Goal: Task Accomplishment & Management: Manage account settings

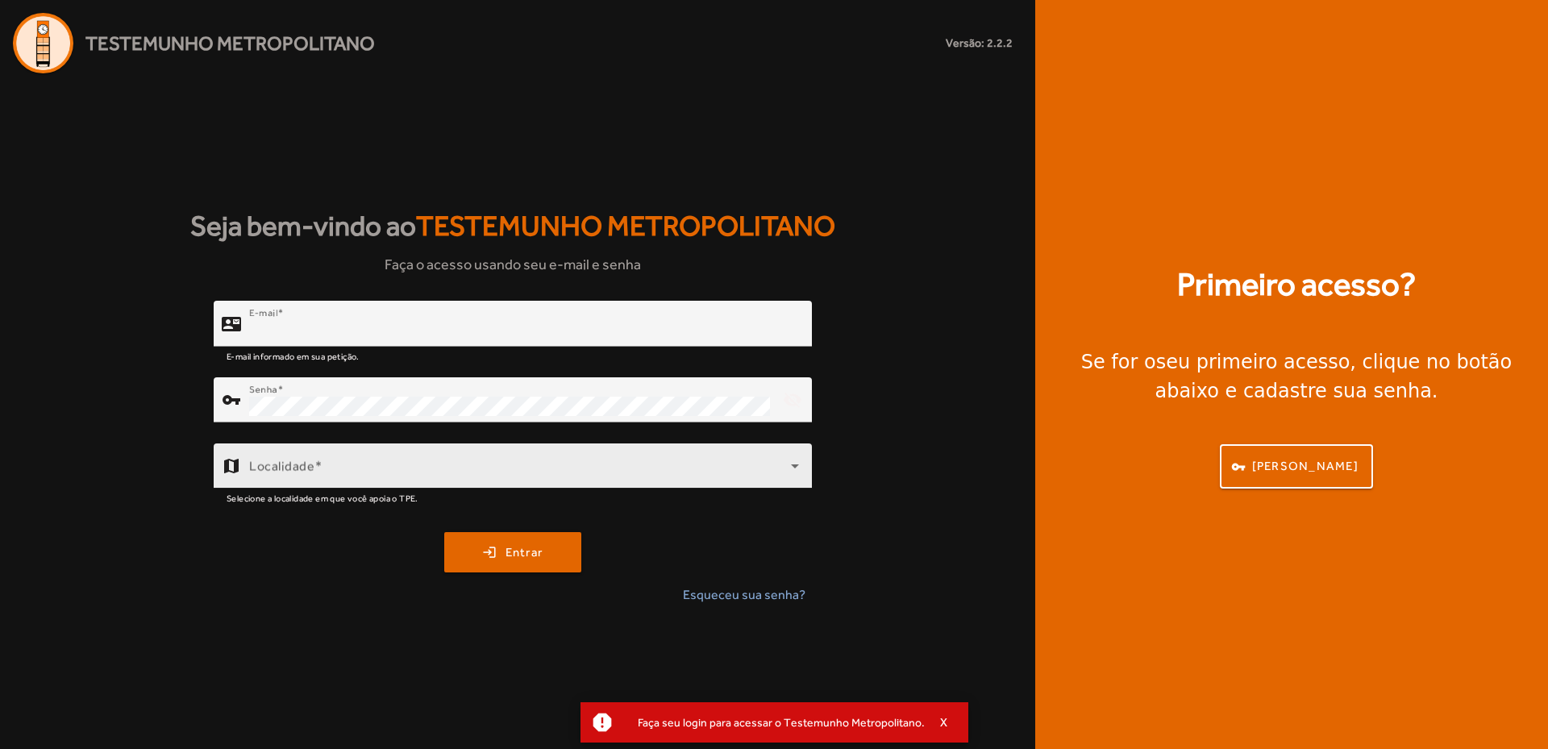
type input "**********"
click at [335, 456] on div "Localidade" at bounding box center [524, 465] width 550 height 45
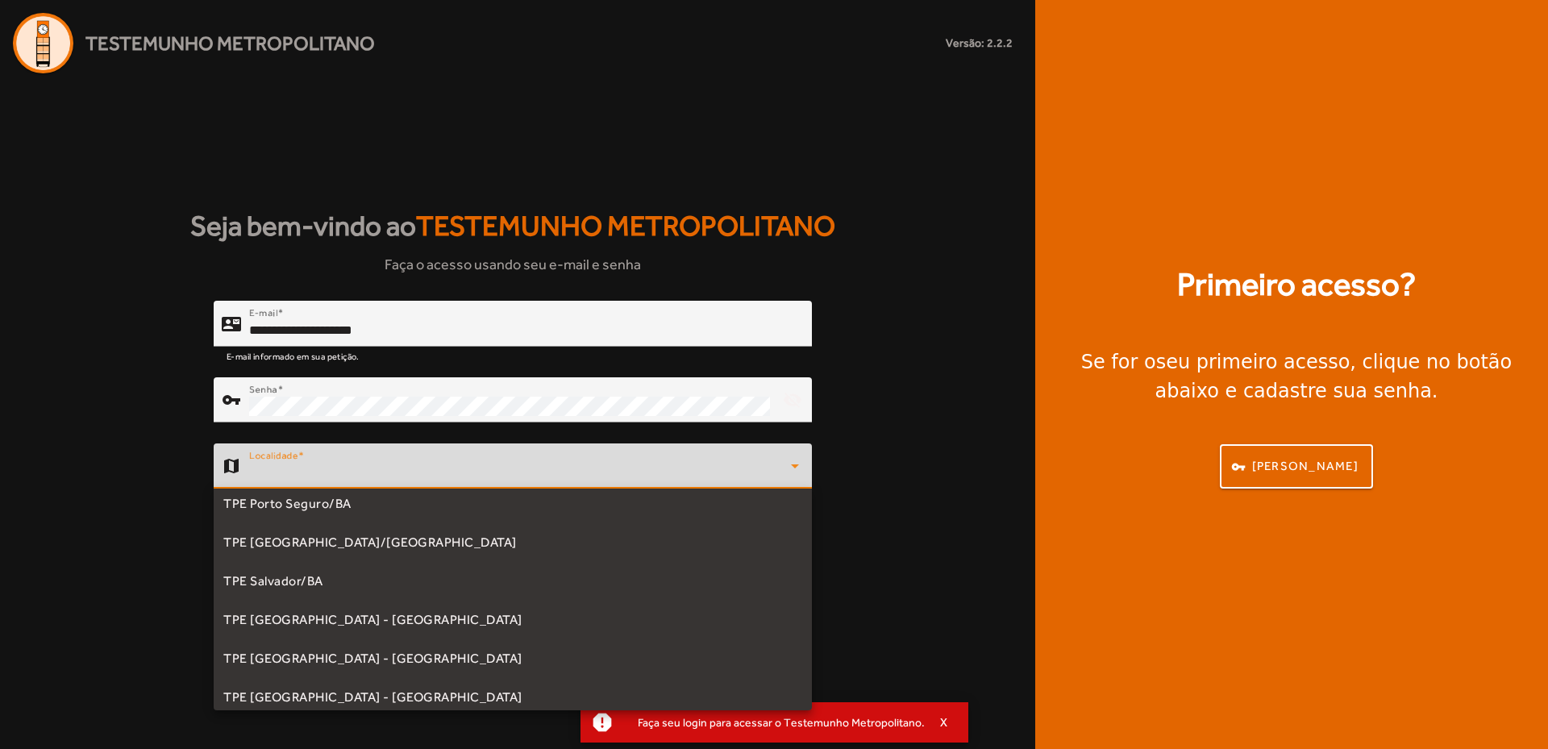
scroll to position [374, 0]
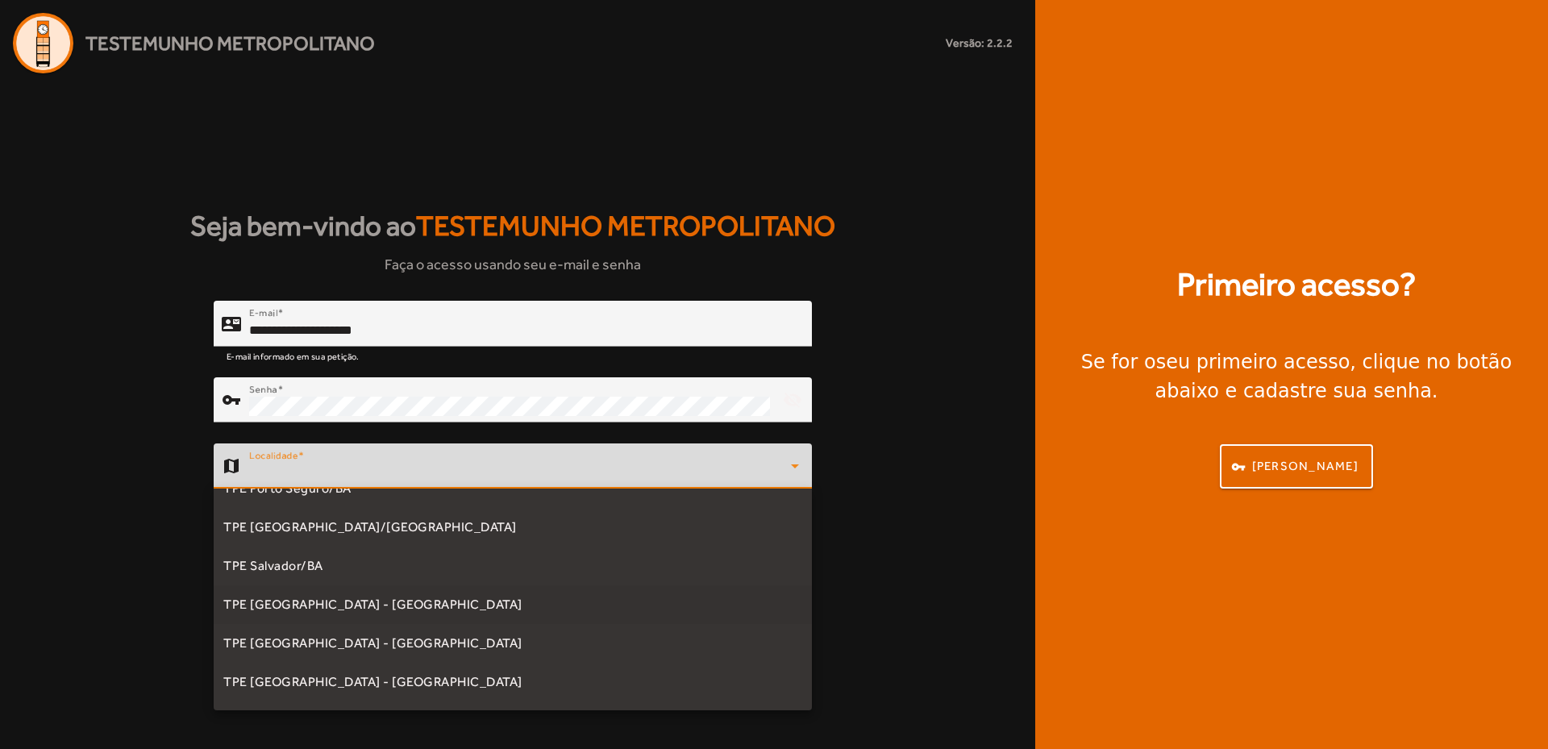
click at [318, 600] on span "TPE [GEOGRAPHIC_DATA] - [GEOGRAPHIC_DATA]" at bounding box center [372, 604] width 299 height 19
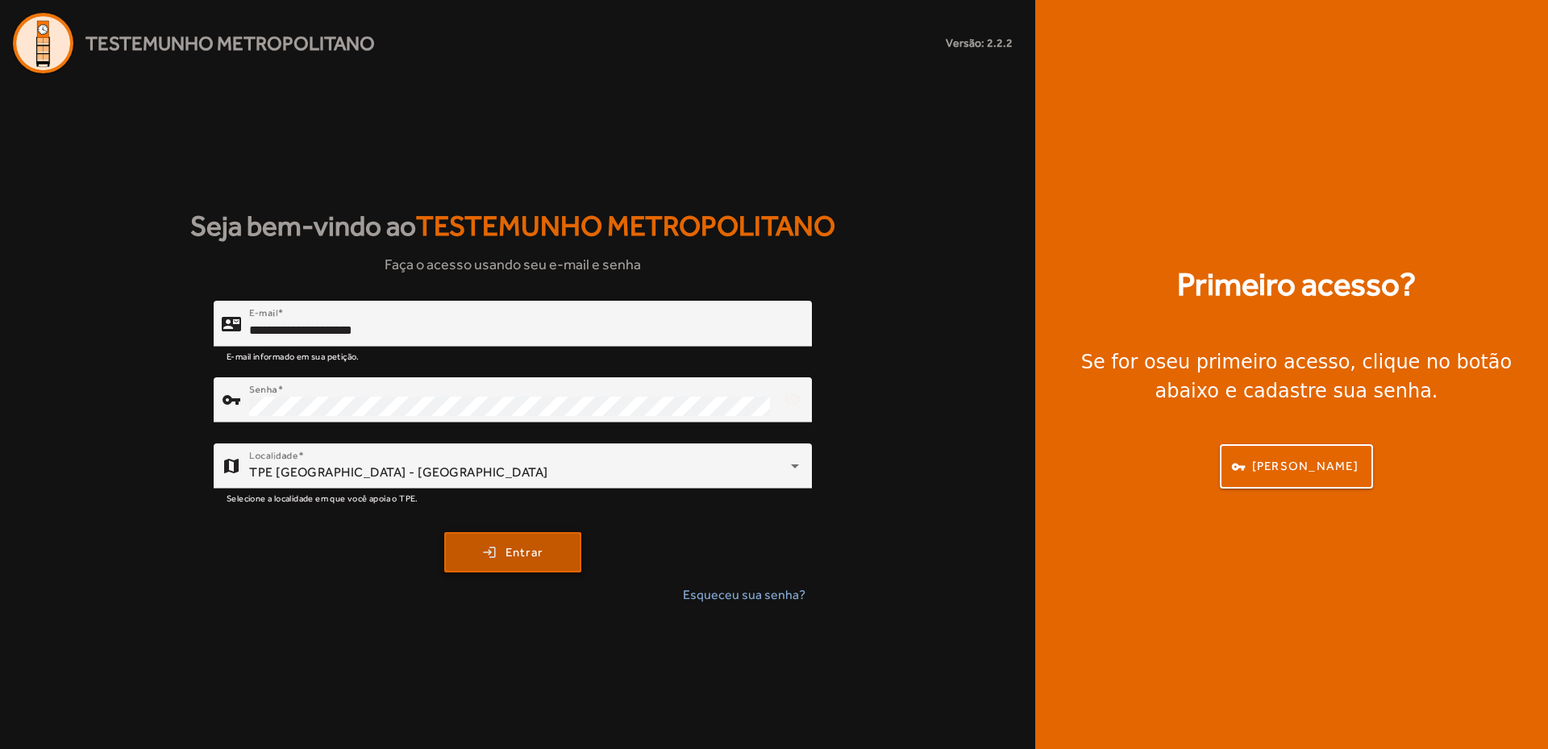
click at [525, 559] on span "Entrar" at bounding box center [524, 552] width 38 height 19
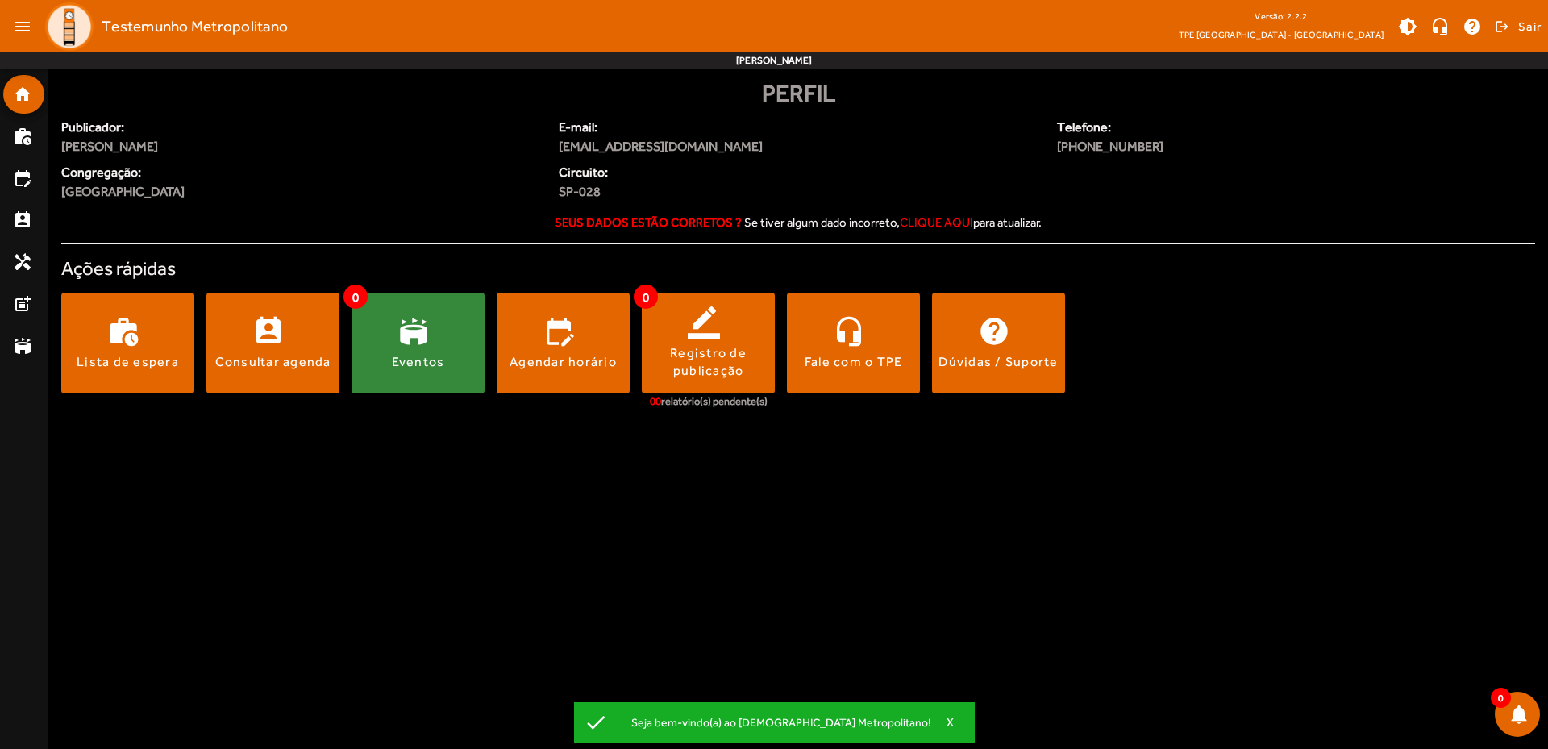
click at [413, 328] on span at bounding box center [417, 343] width 133 height 39
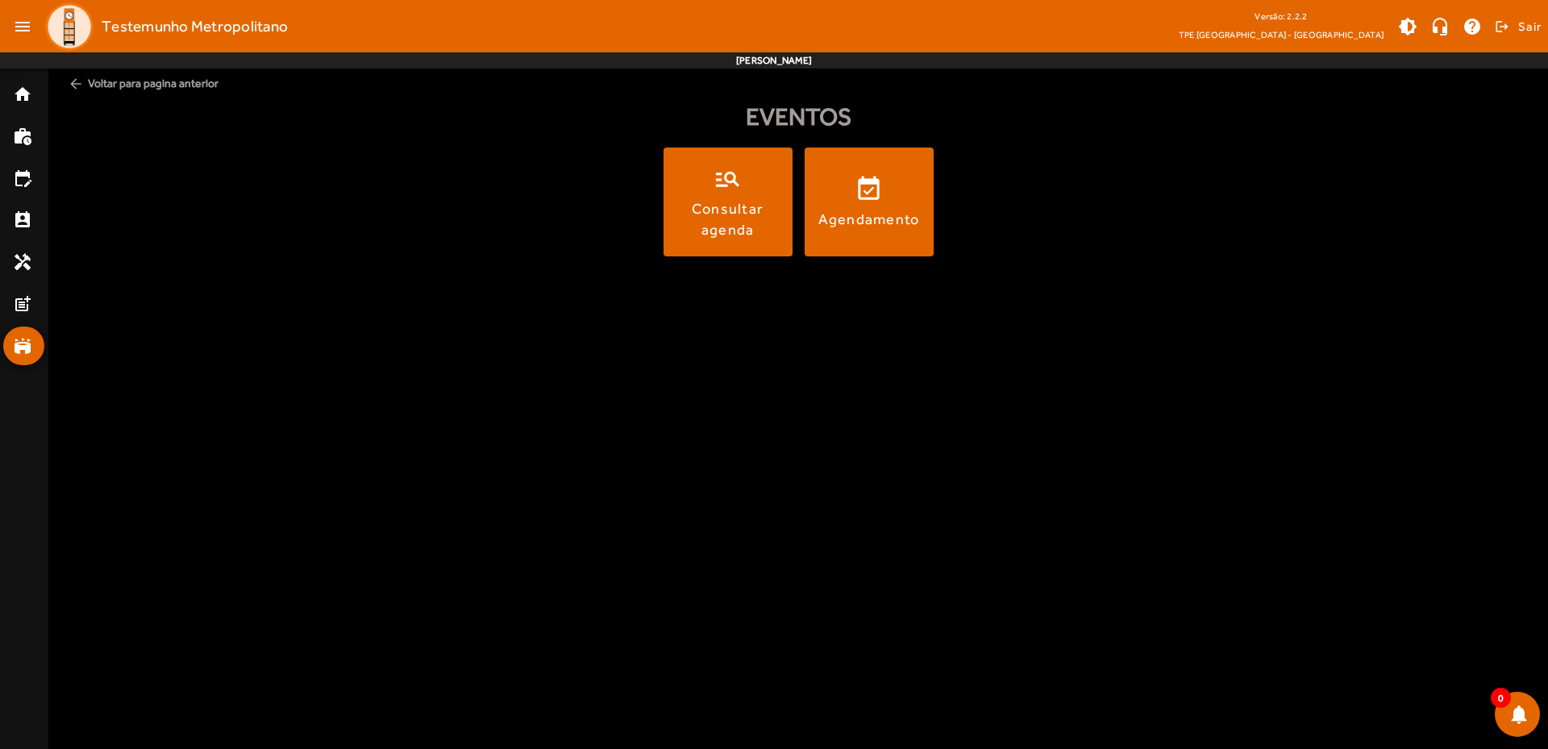
click at [728, 261] on div "manage_search Consultar agenda event_available Agendamento" at bounding box center [797, 209] width 1467 height 122
click at [730, 251] on span at bounding box center [727, 202] width 129 height 109
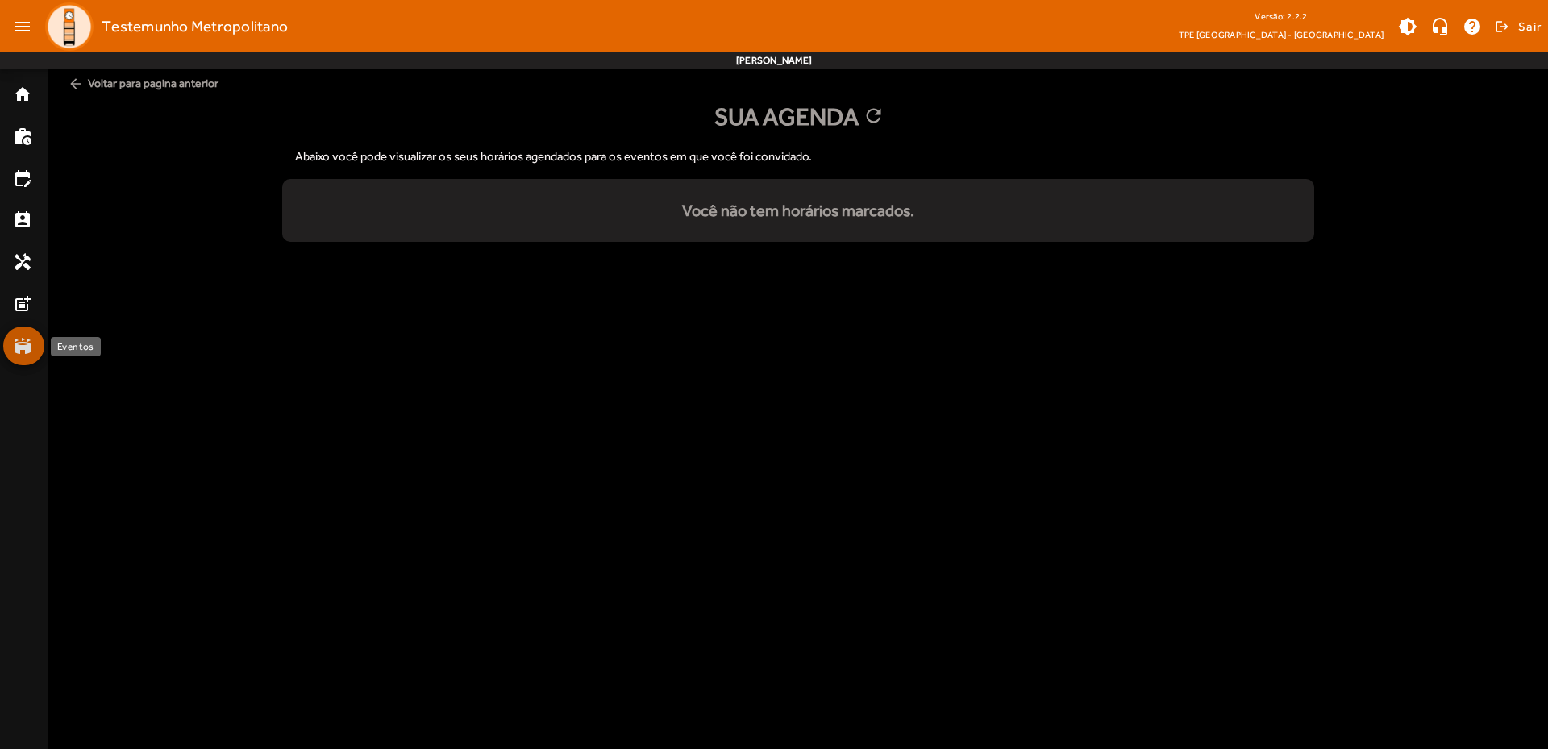
click at [27, 350] on mat-icon "stadium" at bounding box center [22, 345] width 19 height 19
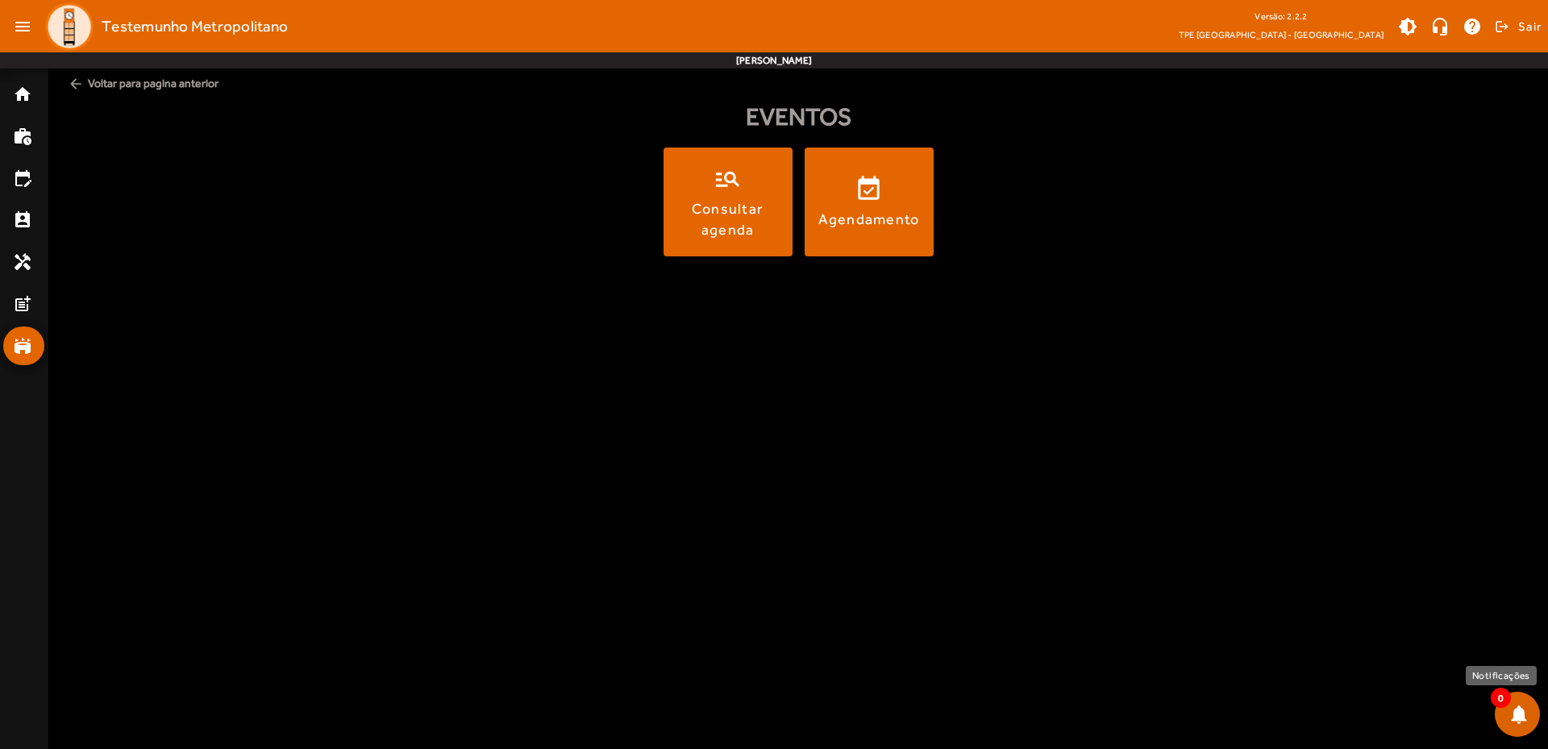
click at [1518, 723] on span at bounding box center [1517, 714] width 39 height 39
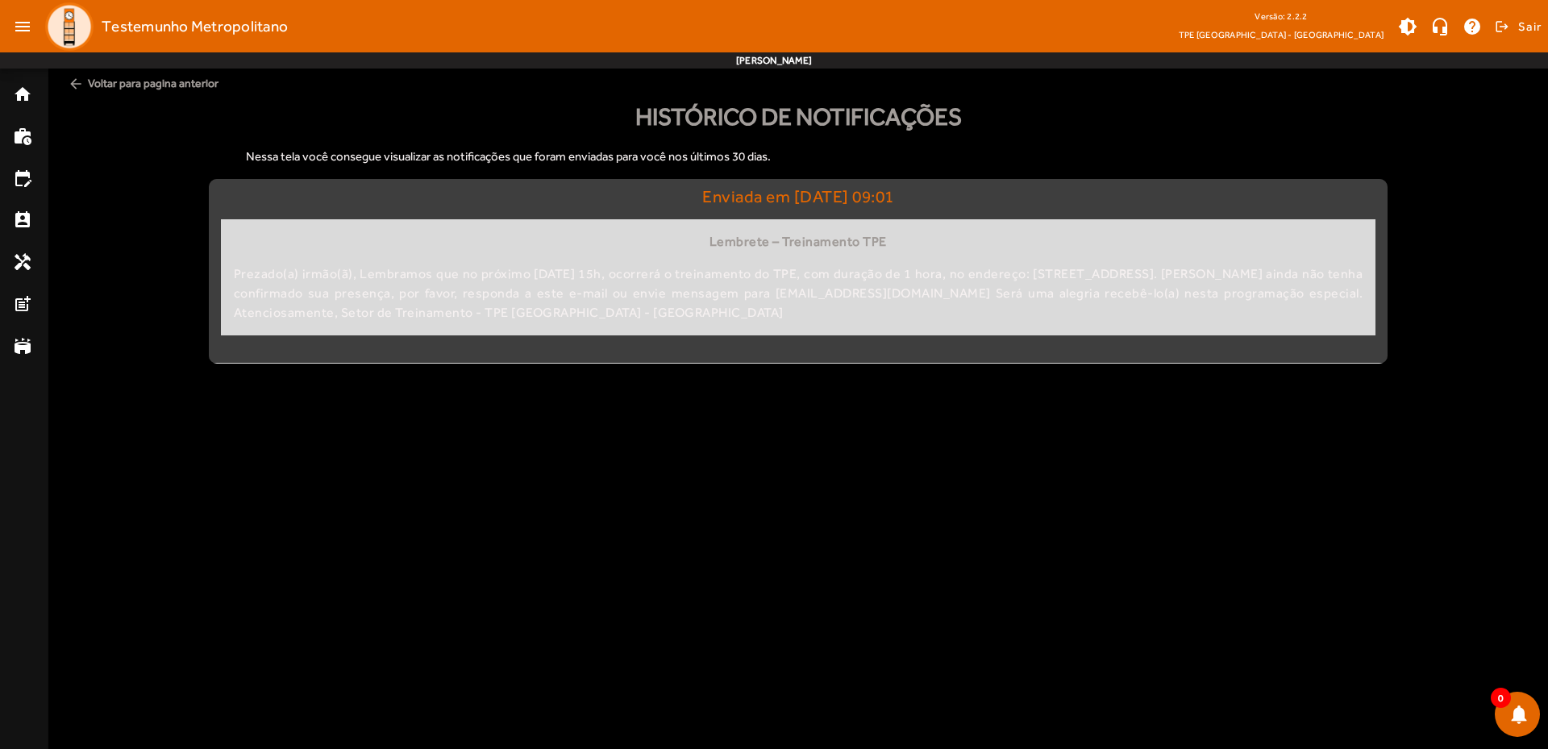
drag, startPoint x: 244, startPoint y: 220, endPoint x: 1104, endPoint y: 350, distance: 869.8
click at [1104, 350] on div "Enviada em [DATE] 09:01 Lembrete – Treinamento TPE Prezado(a) irmão(ã), Lembram…" at bounding box center [798, 271] width 1154 height 168
